Goal: Navigation & Orientation: Find specific page/section

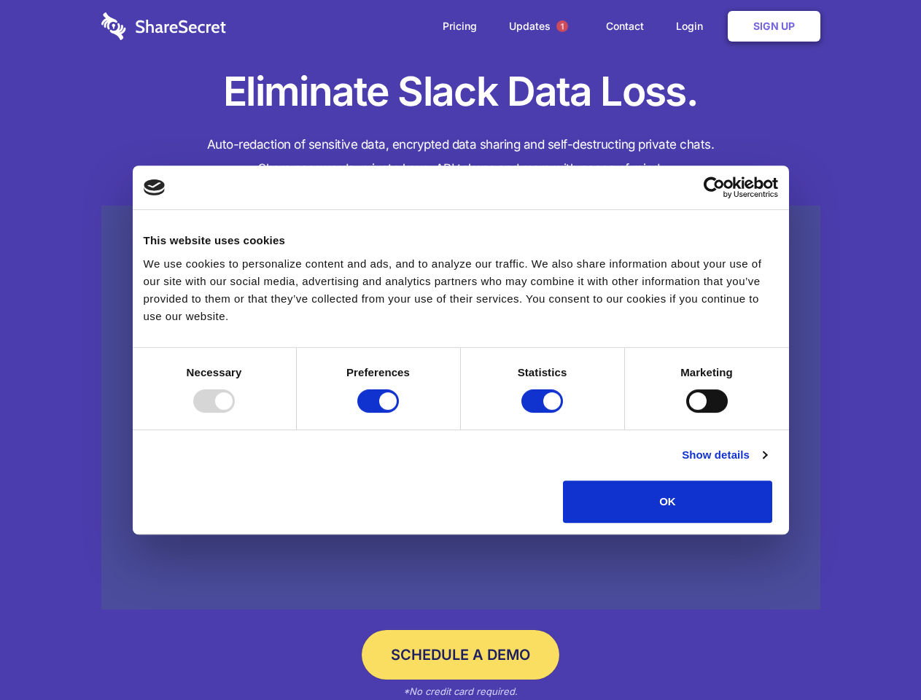
click at [235, 413] on div at bounding box center [214, 401] width 42 height 23
click at [399, 413] on input "Preferences" at bounding box center [378, 401] width 42 height 23
checkbox input "false"
click at [544, 413] on input "Statistics" at bounding box center [543, 401] width 42 height 23
checkbox input "false"
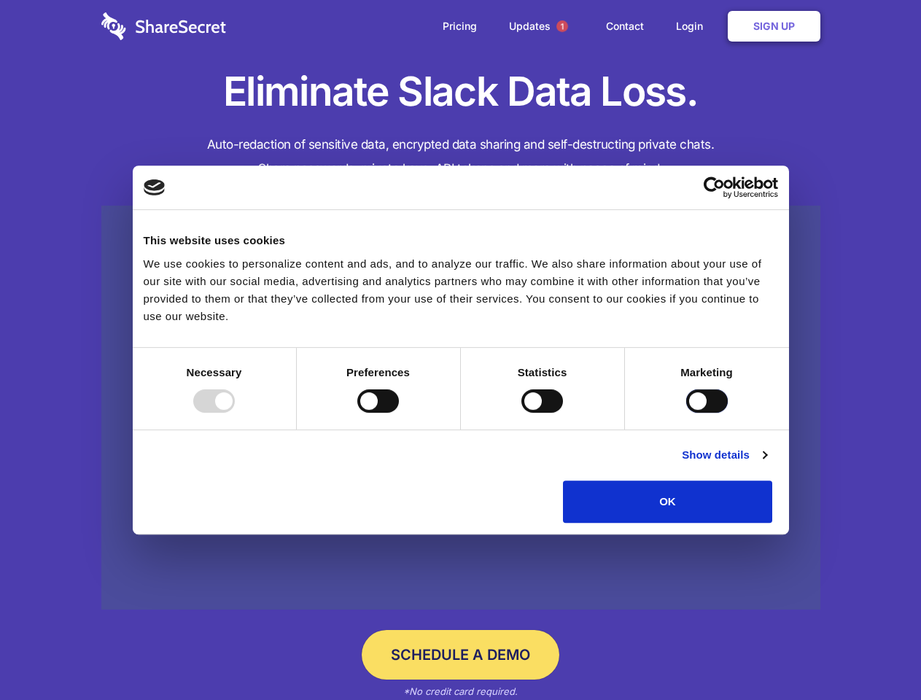
click at [686, 413] on input "Marketing" at bounding box center [707, 401] width 42 height 23
checkbox input "true"
click at [767, 464] on link "Show details" at bounding box center [724, 455] width 85 height 18
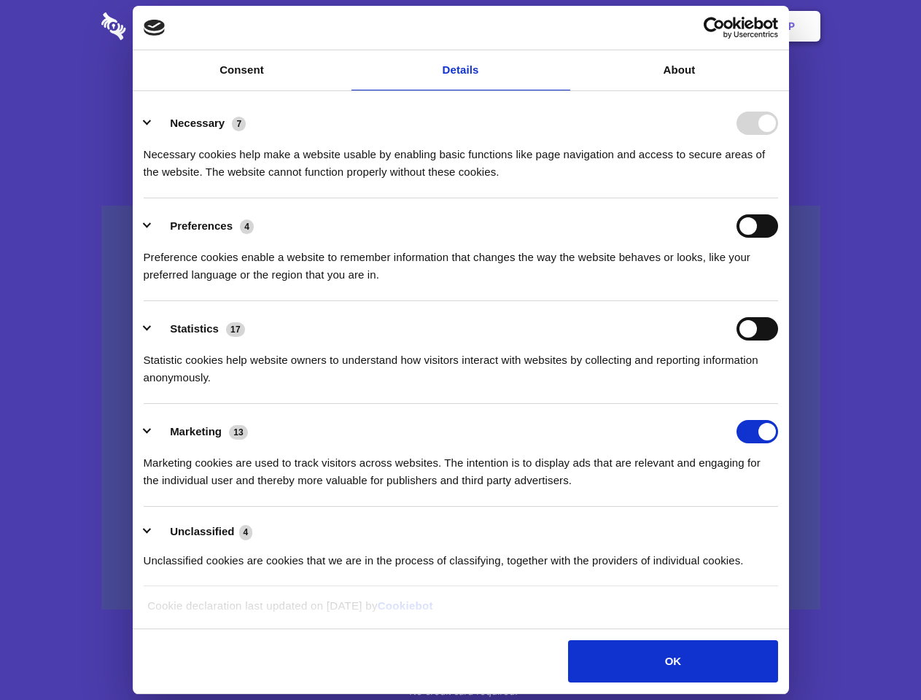
click at [778, 198] on li "Necessary 7 Necessary cookies help make a website usable by enabling basic func…" at bounding box center [461, 147] width 635 height 103
click at [562, 26] on span "1" at bounding box center [563, 26] width 12 height 12
